Goal: Information Seeking & Learning: Learn about a topic

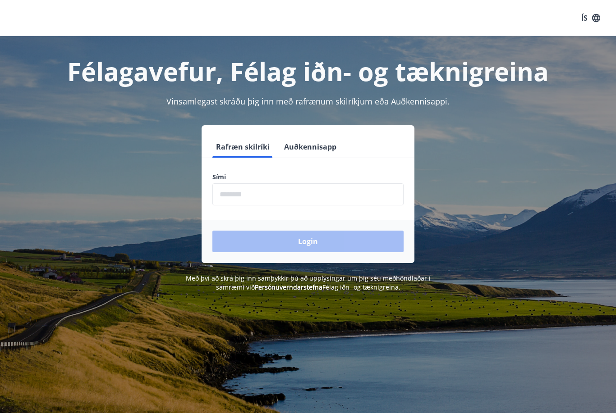
click at [349, 197] on input "phone" at bounding box center [307, 194] width 191 height 22
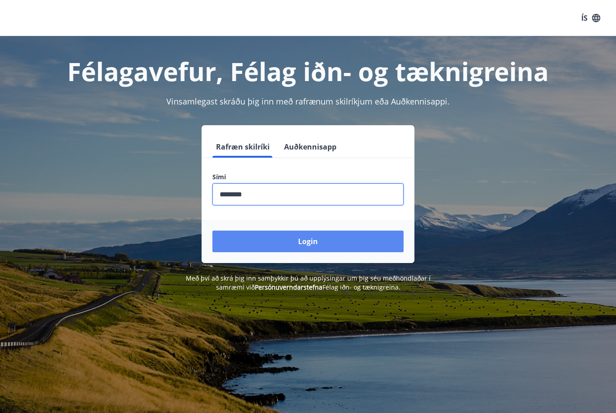
type input "********"
click at [364, 251] on button "Login" at bounding box center [307, 242] width 191 height 22
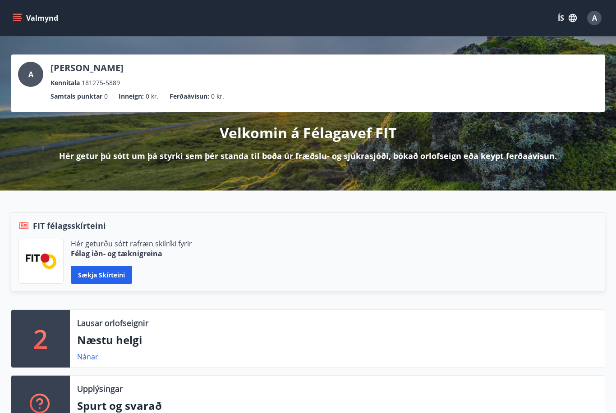
click at [528, 262] on div "Hér geturðu sótt rafræn skilríki fyrir Félag iðn- og tæknigreina Sækja skírteini" at bounding box center [307, 261] width 579 height 45
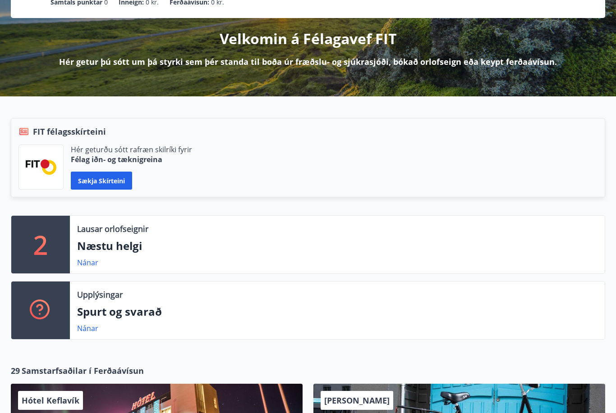
scroll to position [95, 0]
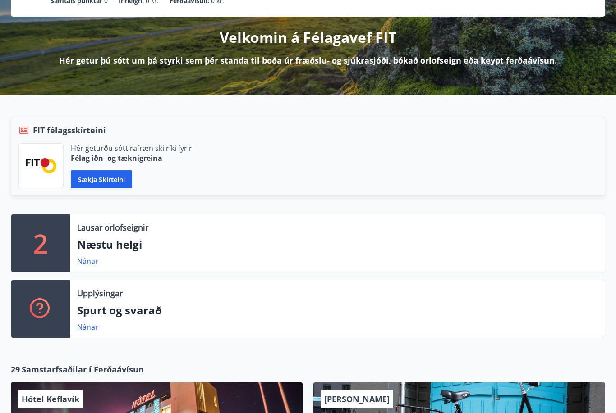
click at [90, 250] on p "Næstu helgi" at bounding box center [337, 245] width 520 height 15
click at [95, 263] on link "Nánar" at bounding box center [87, 262] width 21 height 10
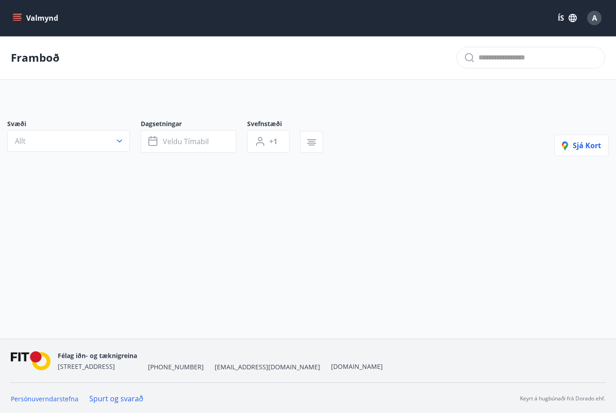
type input "*"
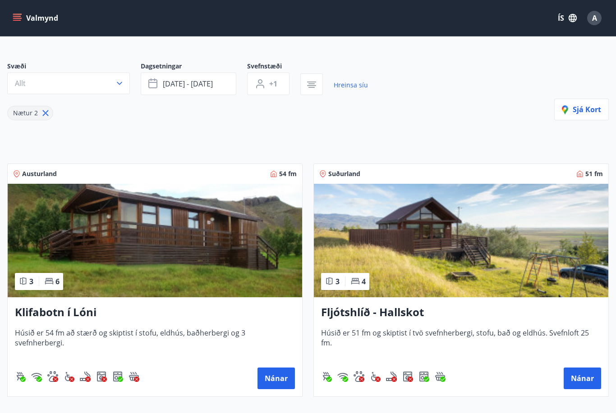
scroll to position [62, 0]
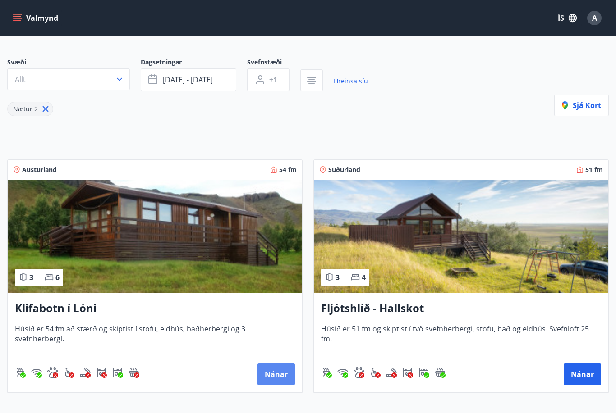
click at [283, 379] on button "Nánar" at bounding box center [275, 375] width 37 height 22
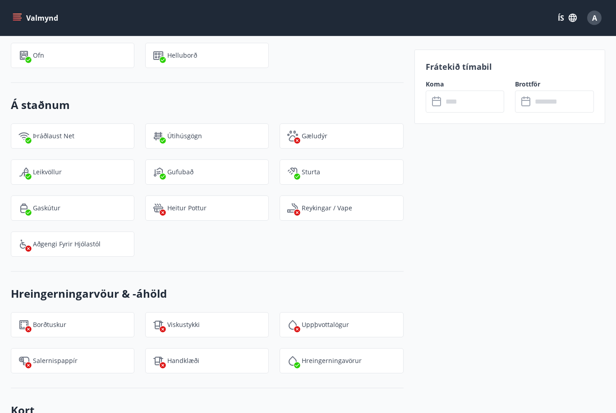
scroll to position [885, 0]
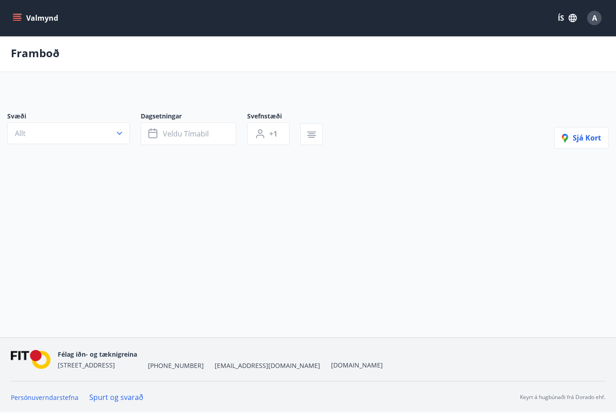
scroll to position [30, 0]
type input "*"
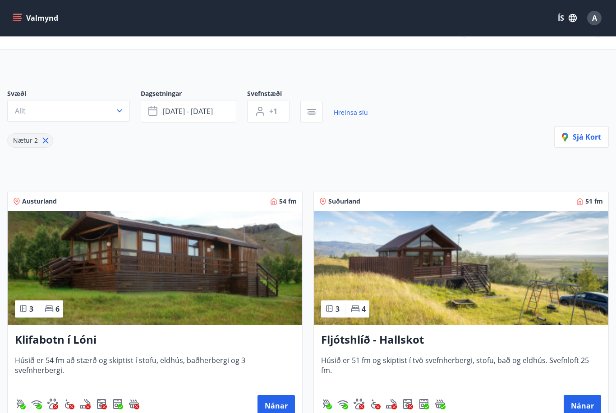
scroll to position [124, 0]
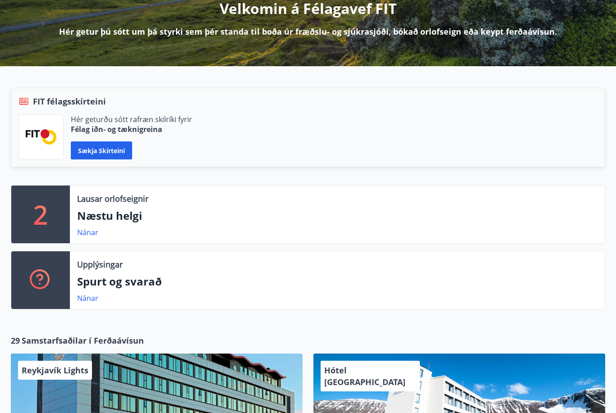
click at [48, 137] on img at bounding box center [41, 136] width 31 height 15
click at [97, 153] on button "Sækja skírteini" at bounding box center [101, 151] width 61 height 18
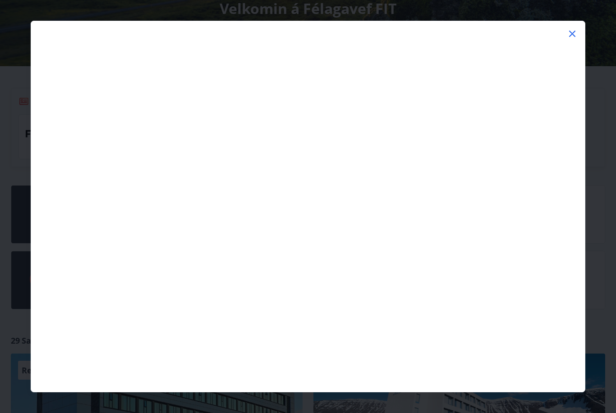
click at [571, 33] on icon at bounding box center [572, 34] width 6 height 6
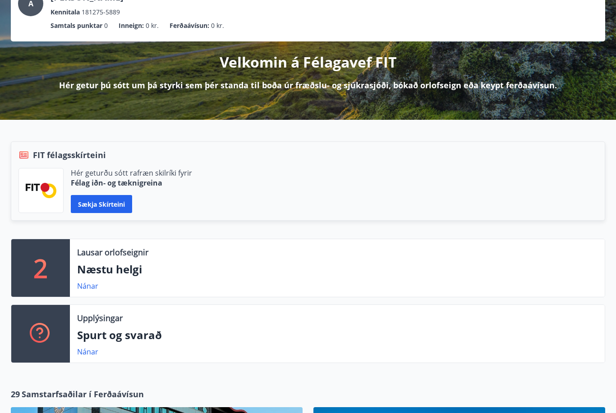
scroll to position [0, 0]
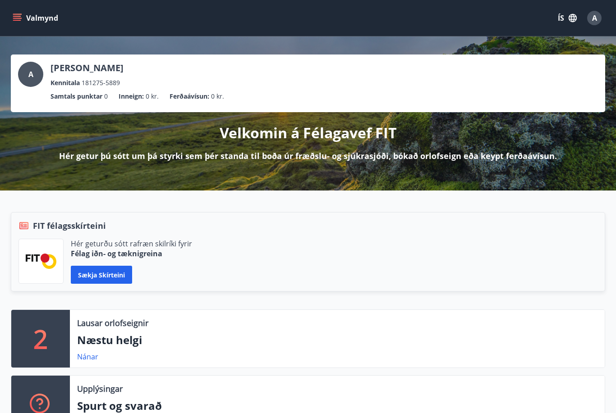
click at [26, 8] on div "Valmynd ÍS A" at bounding box center [308, 18] width 594 height 22
click at [30, 1] on div "Valmynd ÍS A" at bounding box center [308, 18] width 616 height 36
click at [27, 16] on button "Valmynd" at bounding box center [36, 18] width 51 height 16
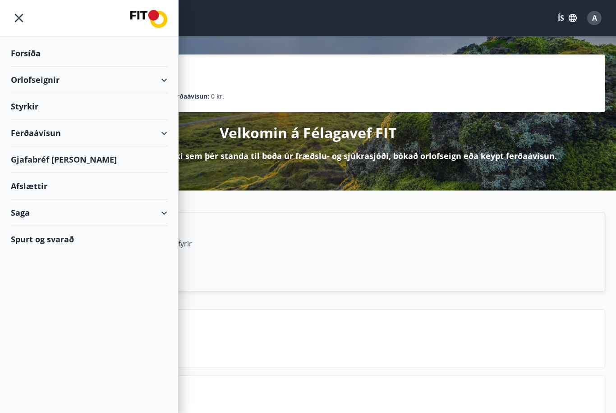
click at [113, 178] on div "Afslættir" at bounding box center [89, 186] width 156 height 27
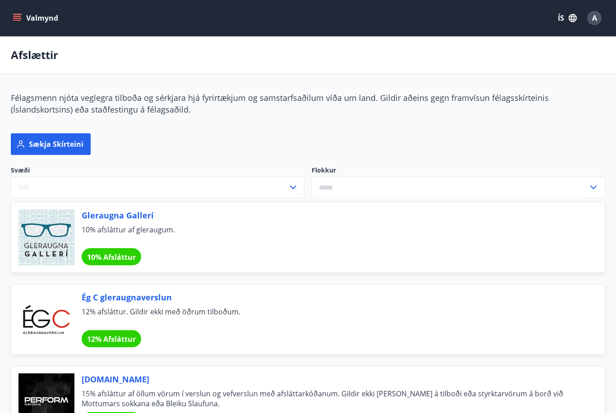
click at [18, 6] on div "Valmynd ÍS A" at bounding box center [308, 18] width 616 height 36
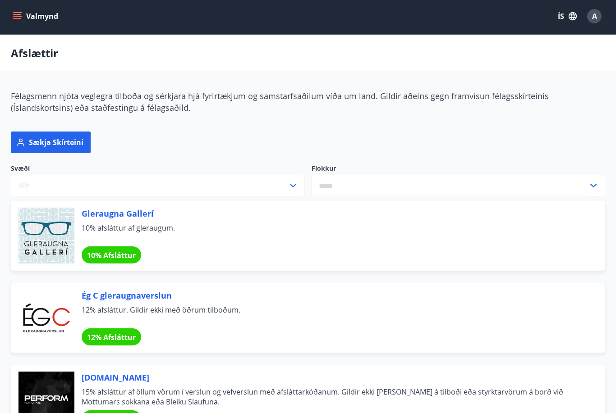
click at [30, 22] on button "Valmynd" at bounding box center [36, 16] width 51 height 16
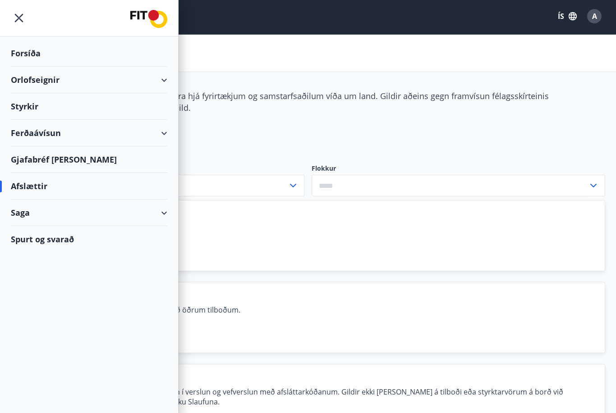
click at [32, 67] on div "Styrkir" at bounding box center [89, 53] width 156 height 27
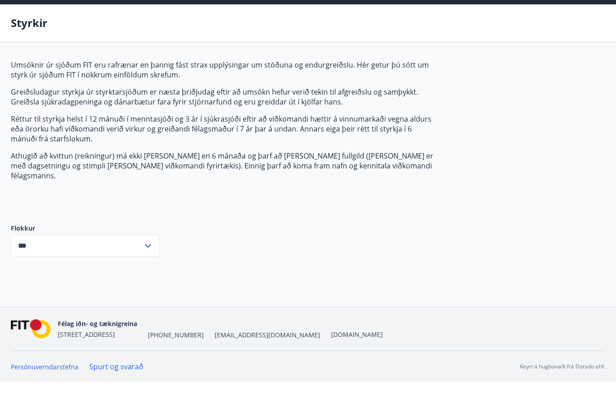
scroll to position [1, 0]
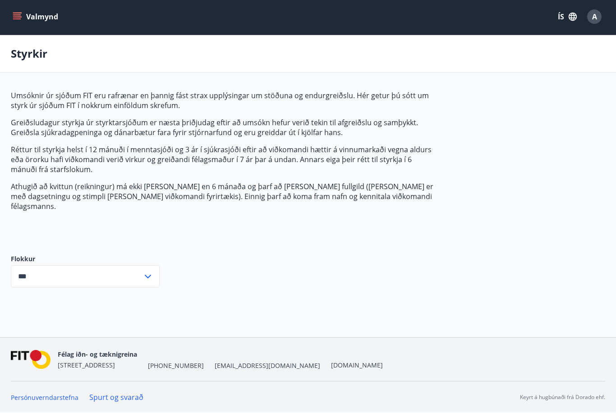
click at [157, 274] on div "*** ​" at bounding box center [85, 277] width 149 height 22
click at [71, 304] on li "Sjúkrasjóður" at bounding box center [85, 312] width 148 height 16
type input "**********"
click at [194, 315] on div "Valmynd ÍS A Styrkir Umsóknir úr sjóðum FIT eru rafrænar en þannig fást strax u…" at bounding box center [308, 168] width 616 height 339
click at [13, 14] on icon "menu" at bounding box center [17, 16] width 9 height 9
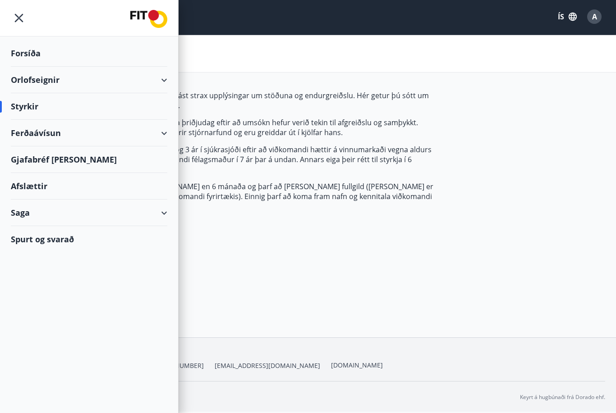
click at [73, 80] on div "Orlofseignir" at bounding box center [89, 80] width 156 height 27
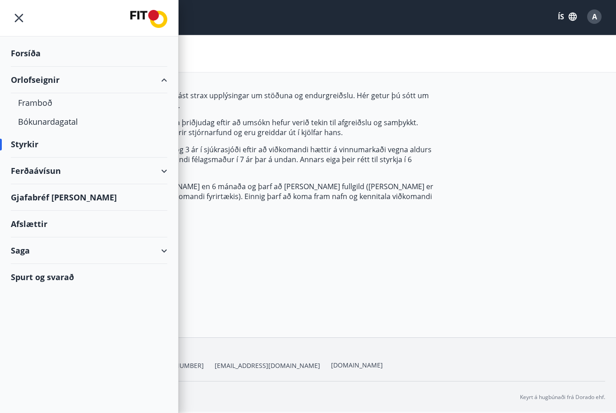
click at [174, 176] on div "Ferðaávísun" at bounding box center [89, 171] width 178 height 27
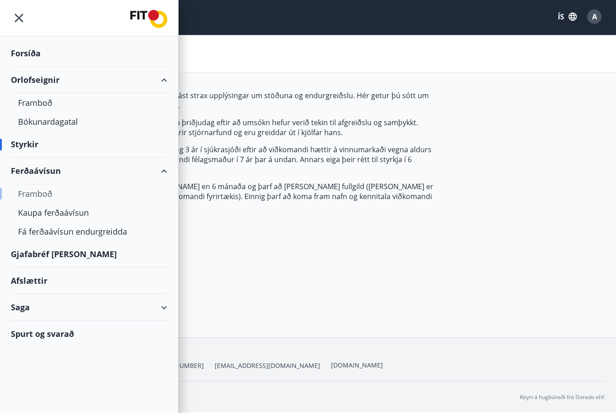
click at [48, 195] on div "Framboð" at bounding box center [89, 193] width 142 height 19
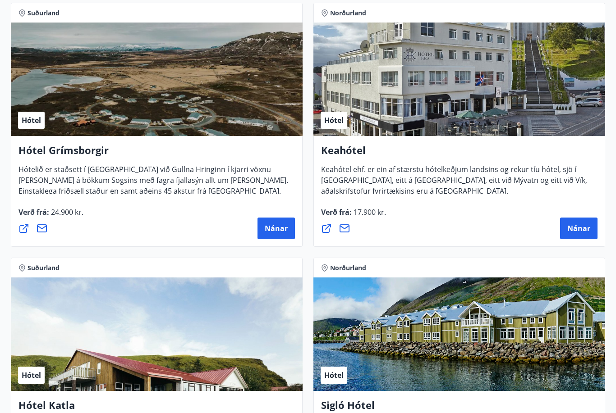
scroll to position [675, 0]
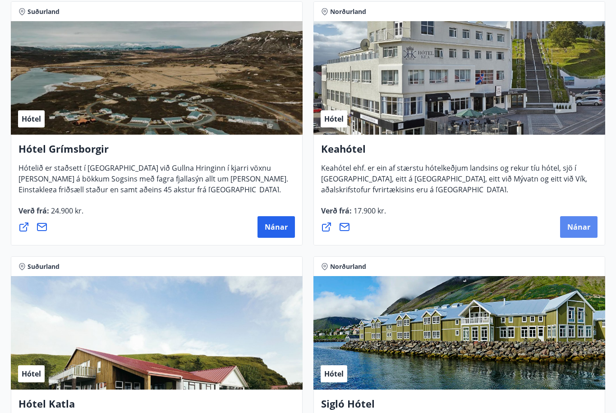
click at [574, 225] on span "Nánar" at bounding box center [578, 228] width 23 height 10
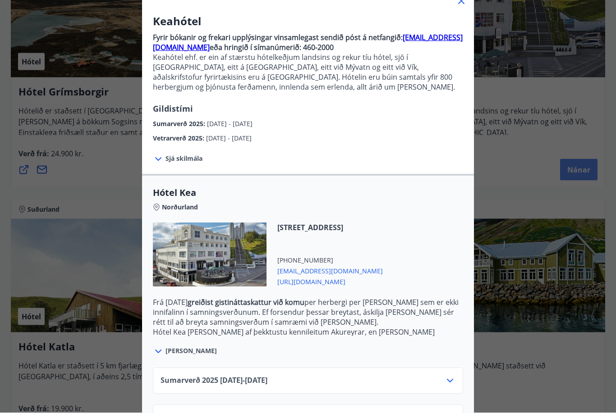
scroll to position [734, 0]
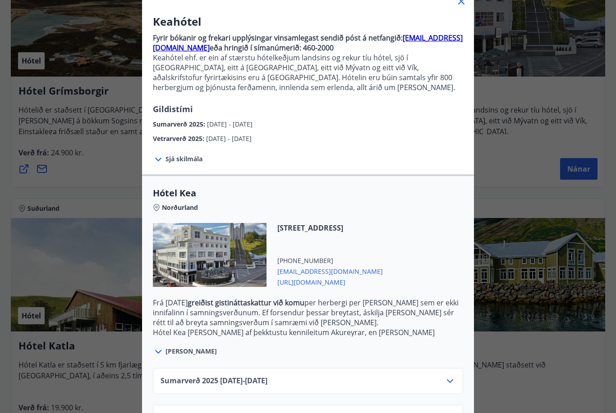
click at [455, 382] on icon at bounding box center [450, 381] width 11 height 11
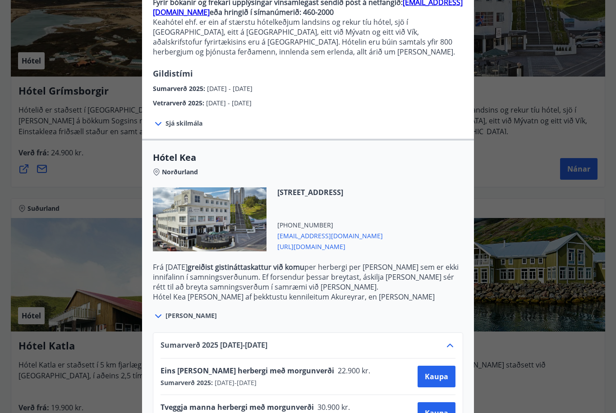
scroll to position [101, 0]
click at [454, 339] on div "Sumarverð [PHONE_NUMBER][DATE] - [DATE] Eins [PERSON_NAME] herbergi með morgunv…" at bounding box center [308, 382] width 310 height 99
click at [450, 346] on icon at bounding box center [450, 346] width 11 height 11
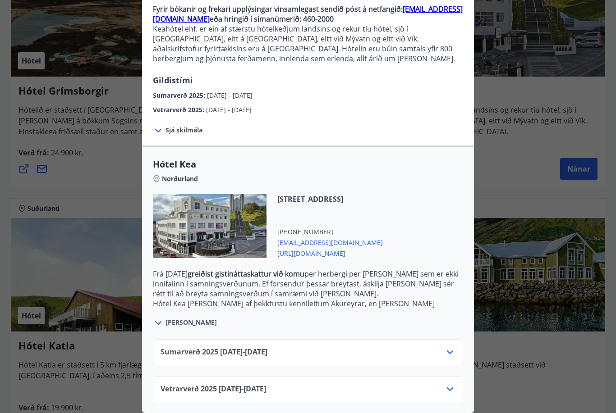
scroll to position [65, 0]
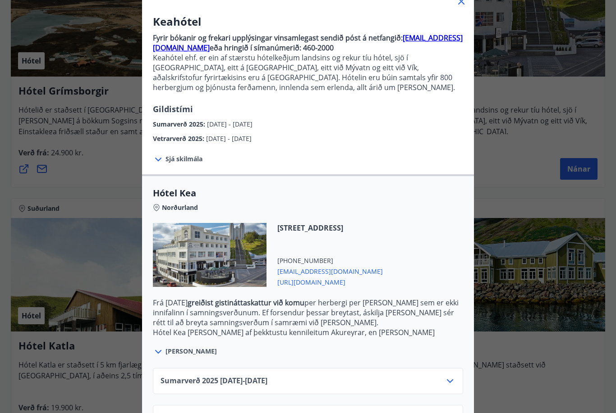
click at [449, 413] on icon at bounding box center [450, 419] width 6 height 4
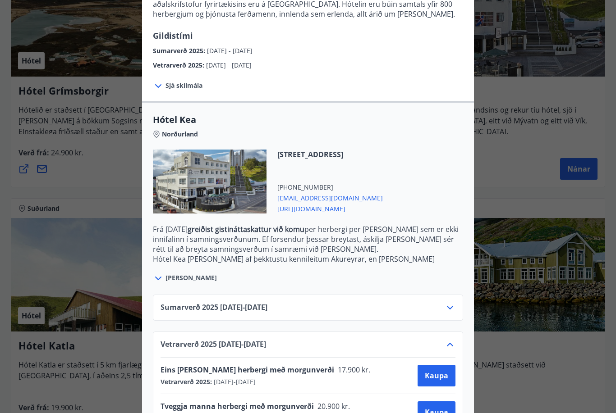
scroll to position [138, 0]
click at [454, 343] on icon at bounding box center [450, 345] width 11 height 11
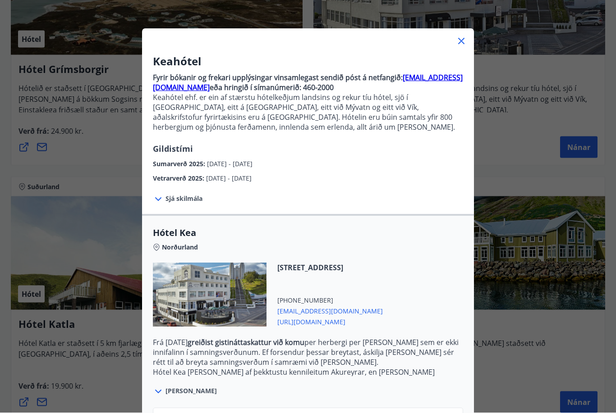
scroll to position [24, 0]
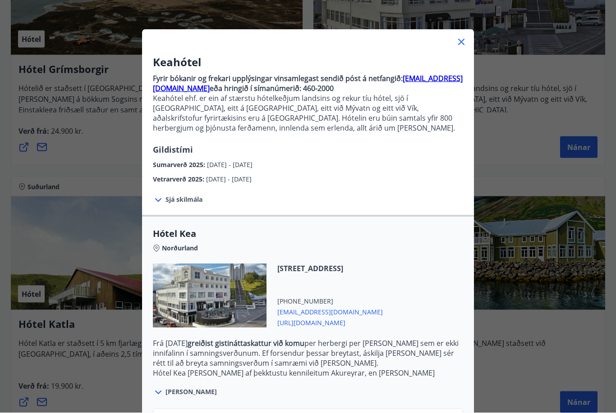
click at [510, 301] on div "Keahótel Fyrir bókanir og frekari upplýsingar vinsamlegast sendið póst á netfan…" at bounding box center [308, 182] width 616 height 413
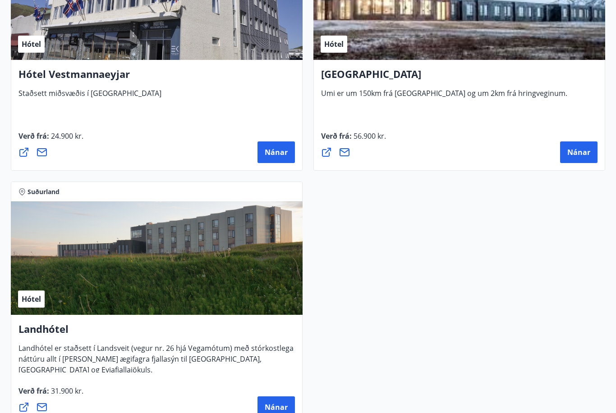
scroll to position [3524, 0]
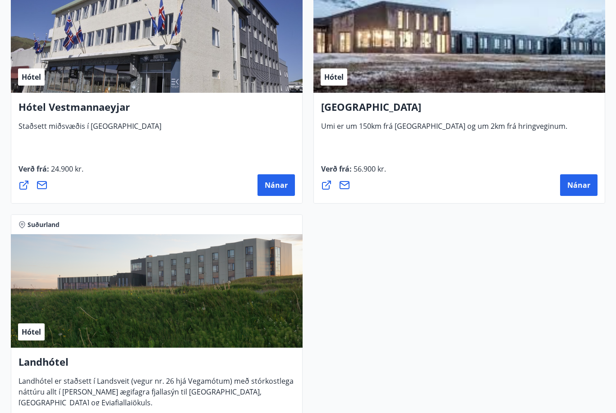
scroll to position [30, 0]
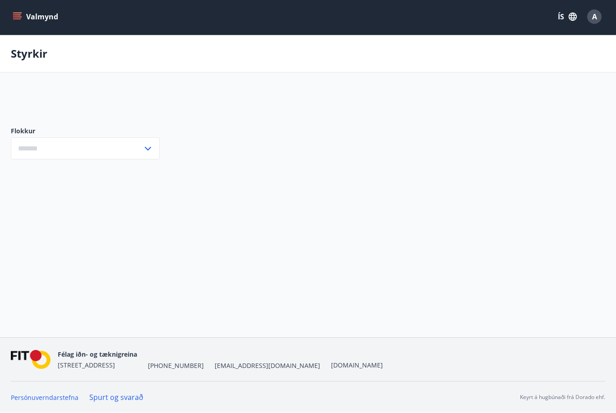
type input "***"
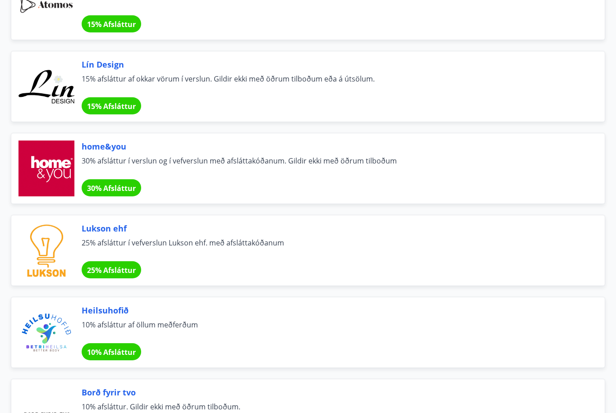
scroll to position [642, 0]
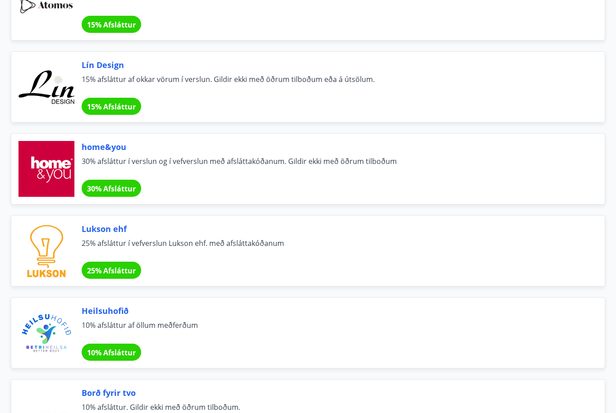
click at [95, 19] on div "15% Afsláttur" at bounding box center [112, 24] width 60 height 17
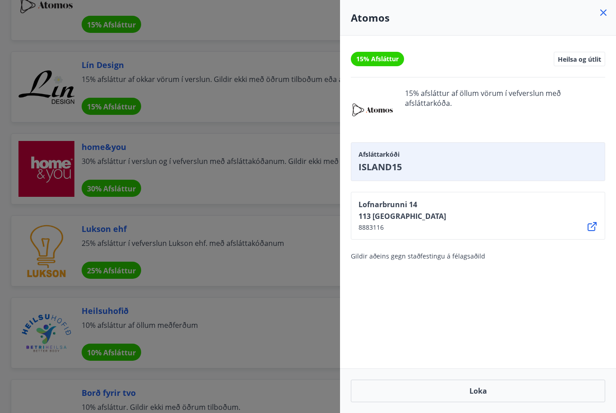
click at [271, 132] on div at bounding box center [308, 206] width 616 height 413
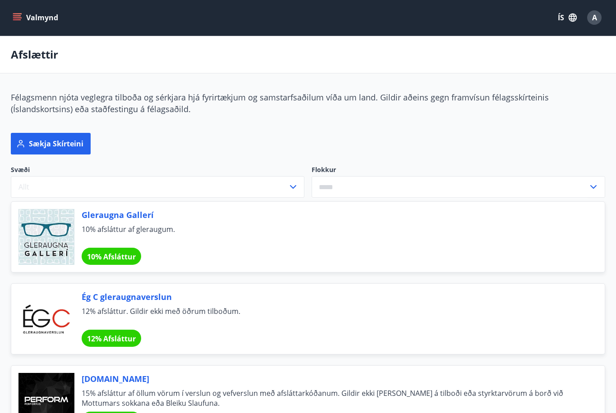
scroll to position [0, 0]
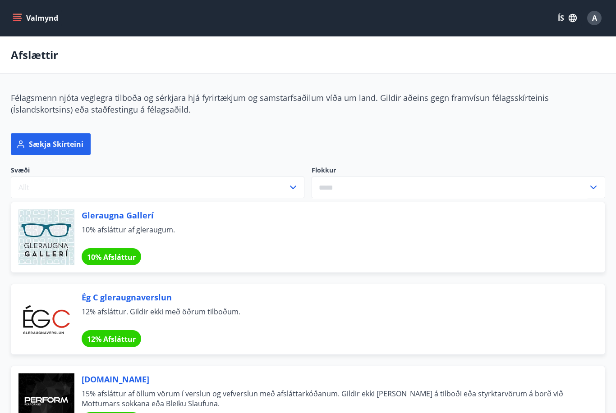
click at [24, 22] on button "Valmynd" at bounding box center [36, 18] width 51 height 16
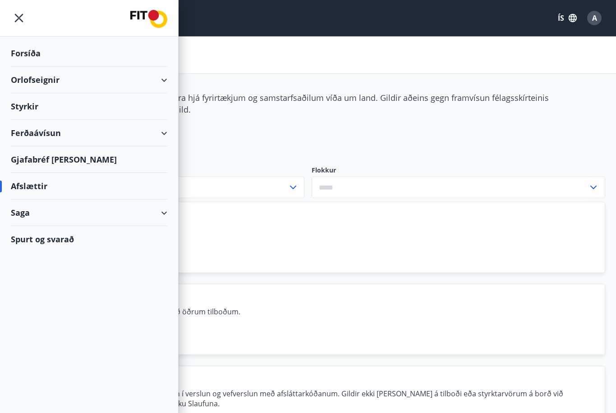
click at [14, 24] on icon "menu" at bounding box center [19, 18] width 16 height 16
